Goal: Transaction & Acquisition: Purchase product/service

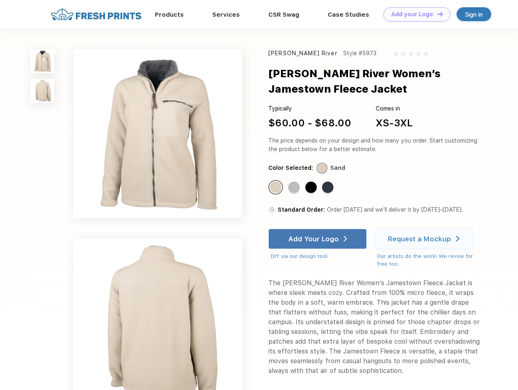
click at [414, 14] on link "Add your Logo Design Tool" at bounding box center [416, 14] width 67 height 14
click at [0, 0] on div "Design Tool" at bounding box center [0, 0] width 0 height 0
click at [436, 14] on link "Add your Logo Design Tool" at bounding box center [416, 14] width 67 height 14
click at [43, 61] on img at bounding box center [42, 61] width 24 height 24
click at [43, 91] on img at bounding box center [42, 91] width 24 height 24
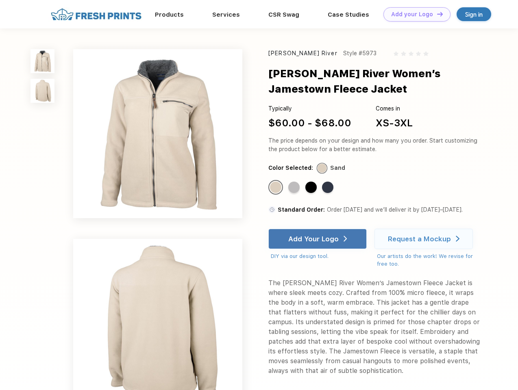
click at [276, 188] on div "Standard Color" at bounding box center [275, 187] width 11 height 11
click at [295, 188] on div "Standard Color" at bounding box center [293, 187] width 11 height 11
click at [312, 188] on div "Standard Color" at bounding box center [310, 187] width 11 height 11
click at [328, 188] on div "Standard Color" at bounding box center [327, 187] width 11 height 11
click at [318, 239] on div "Add Your Logo" at bounding box center [313, 239] width 50 height 8
